Goal: Task Accomplishment & Management: Complete application form

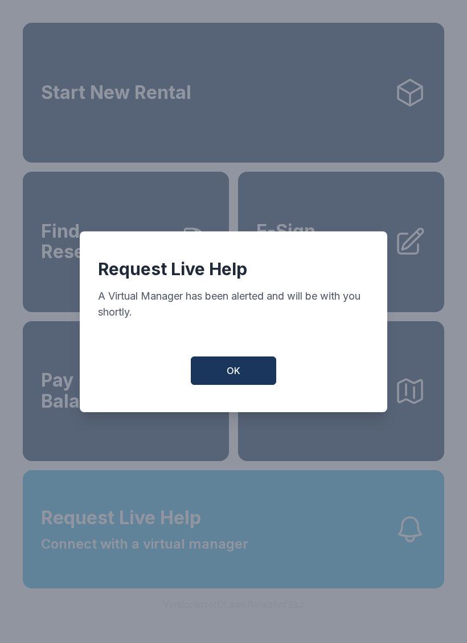
click at [236, 369] on button "OK" at bounding box center [233, 371] width 85 height 28
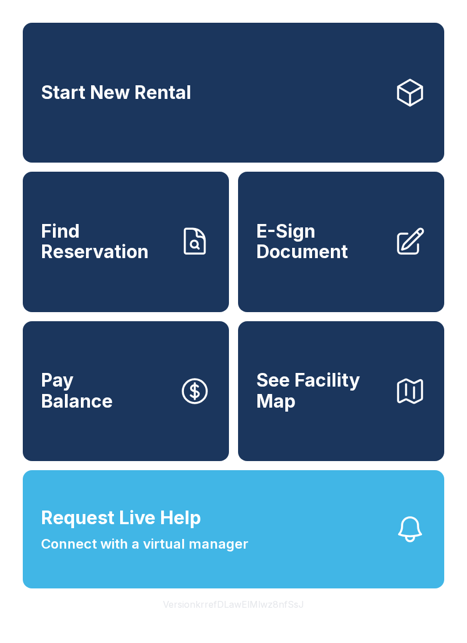
click at [163, 252] on span "Find Reservation" at bounding box center [105, 242] width 129 height 42
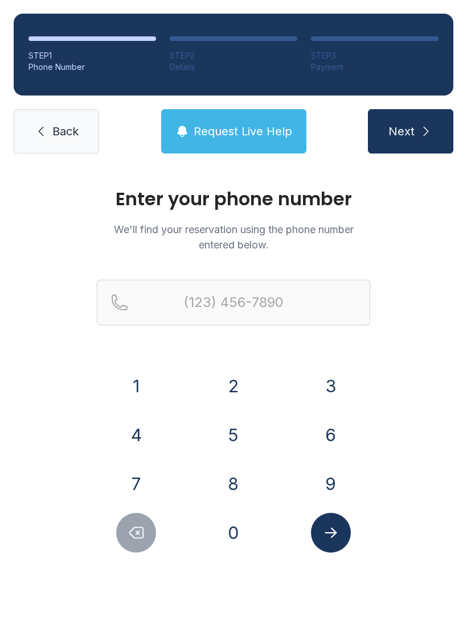
click at [333, 379] on button "3" at bounding box center [331, 386] width 40 height 40
click at [230, 531] on button "0" at bounding box center [233, 533] width 40 height 40
click at [321, 483] on button "9" at bounding box center [331, 484] width 40 height 40
click at [235, 538] on button "0" at bounding box center [233, 533] width 40 height 40
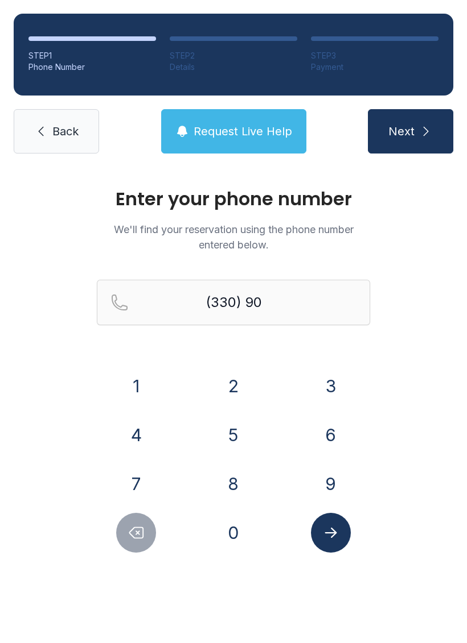
click at [150, 435] on button "4" at bounding box center [136, 435] width 40 height 40
click at [234, 531] on button "0" at bounding box center [233, 533] width 40 height 40
click at [328, 444] on button "6" at bounding box center [331, 435] width 40 height 40
click at [231, 389] on button "2" at bounding box center [233, 386] width 40 height 40
click at [243, 534] on button "0" at bounding box center [233, 533] width 40 height 40
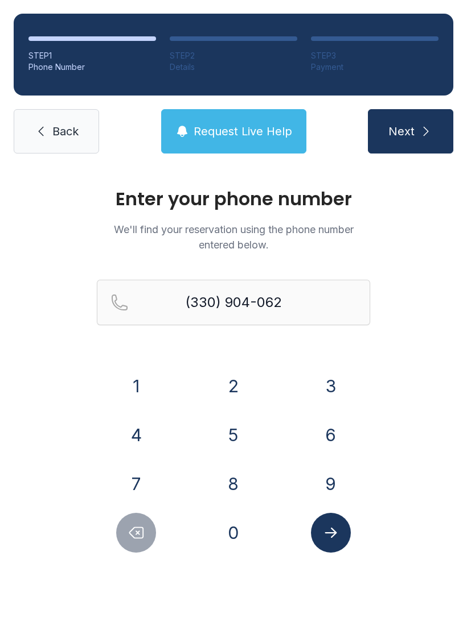
type input "[PHONE_NUMBER]"
click at [336, 535] on icon "Submit lookup form" at bounding box center [330, 533] width 17 height 17
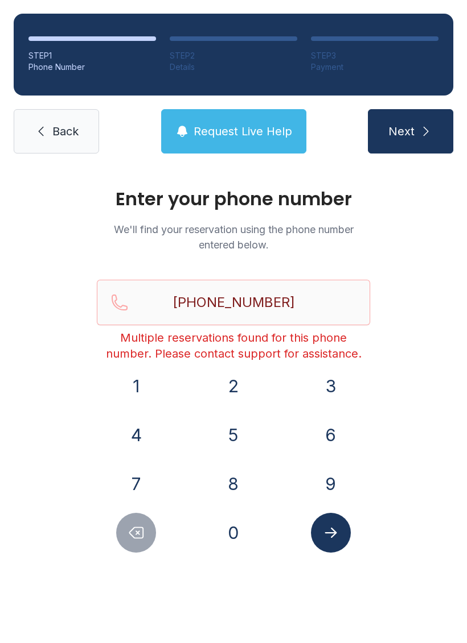
click at [261, 147] on button "Request Live Help" at bounding box center [233, 131] width 145 height 44
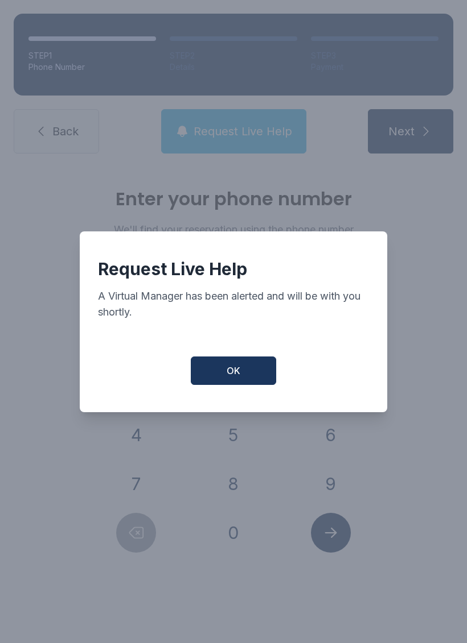
click at [238, 378] on span "OK" at bounding box center [233, 371] width 14 height 14
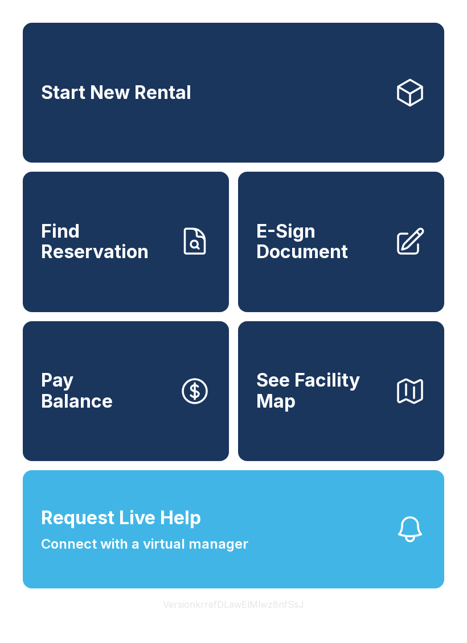
click at [335, 258] on span "E-Sign Document" at bounding box center [320, 242] width 129 height 42
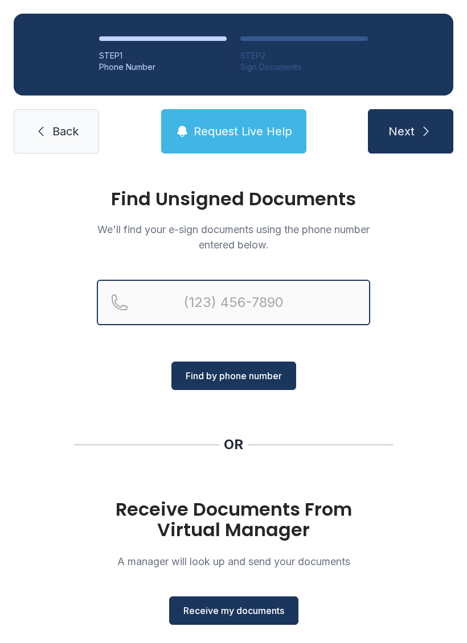
click at [280, 300] on input "Reservation phone number" at bounding box center [233, 303] width 273 height 46
type input "[PHONE_NUMBER]"
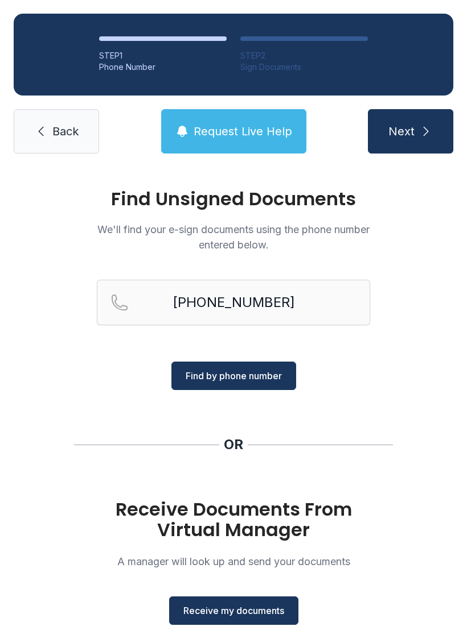
click at [253, 377] on span "Find by phone number" at bounding box center [233, 376] width 96 height 14
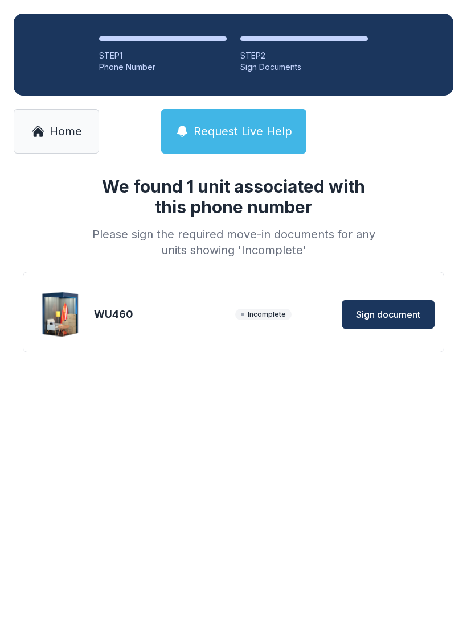
click at [388, 309] on span "Sign document" at bounding box center [388, 315] width 64 height 14
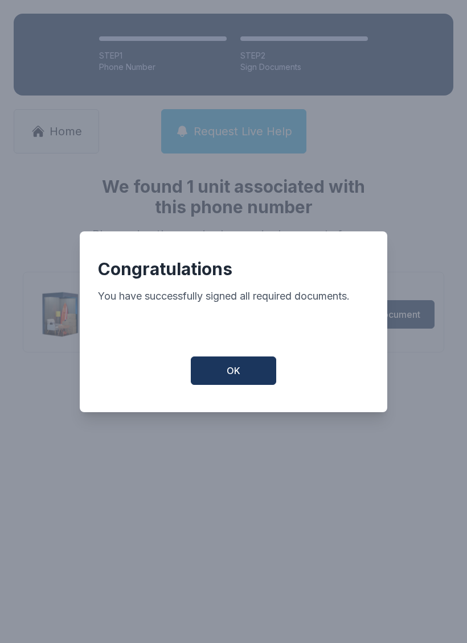
click at [241, 382] on button "OK" at bounding box center [233, 371] width 85 height 28
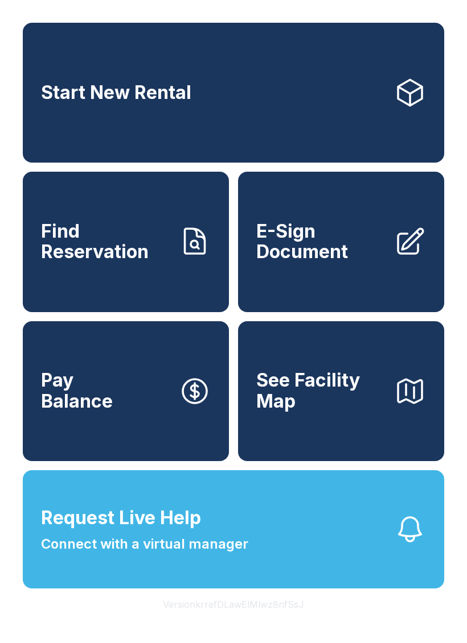
click at [344, 263] on span "E-Sign Document" at bounding box center [320, 242] width 129 height 42
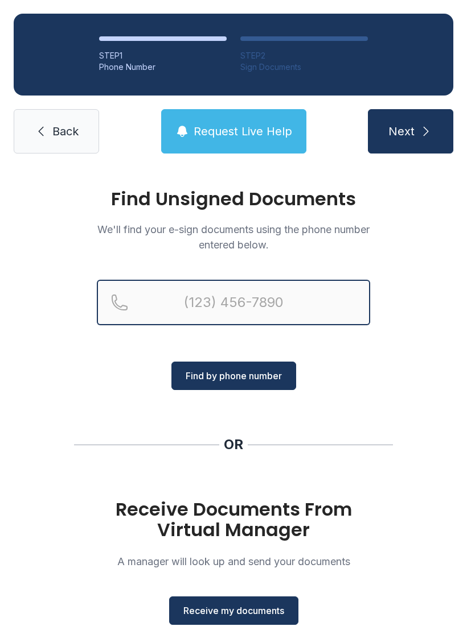
click at [282, 299] on input "Reservation phone number" at bounding box center [233, 303] width 273 height 46
type input "[PHONE_NUMBER]"
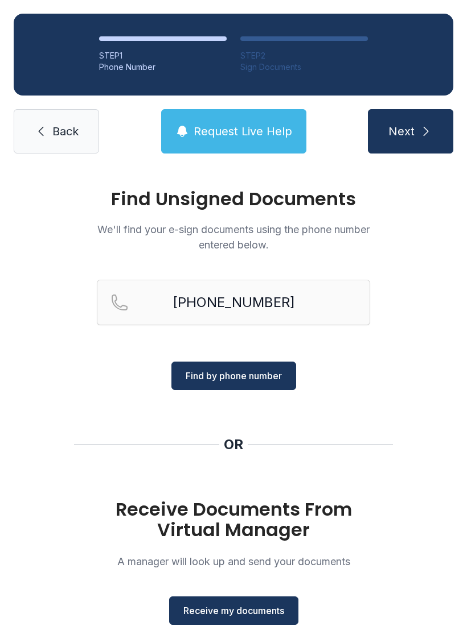
click at [265, 375] on span "Find by phone number" at bounding box center [233, 376] width 96 height 14
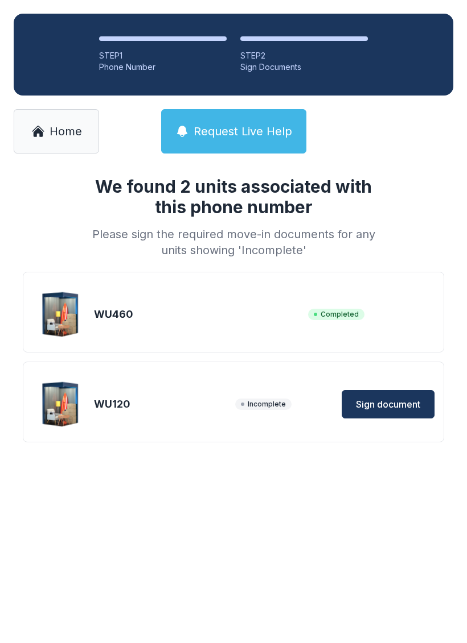
click at [377, 386] on div "WU120 Incomplete Sign document" at bounding box center [233, 404] width 402 height 57
click at [398, 407] on span "Sign document" at bounding box center [388, 405] width 64 height 14
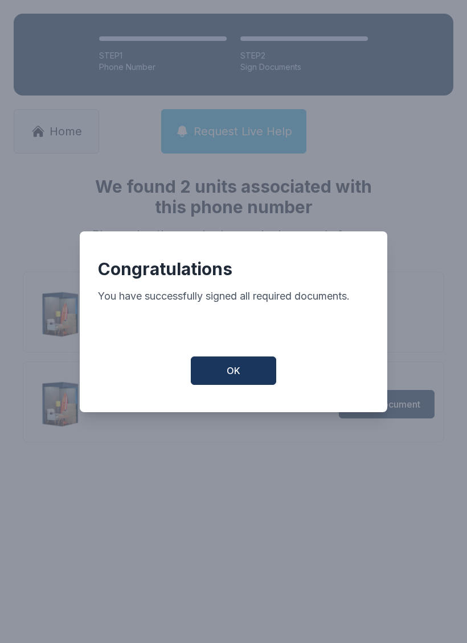
click at [237, 378] on span "OK" at bounding box center [233, 371] width 14 height 14
